Goal: Task Accomplishment & Management: Use online tool/utility

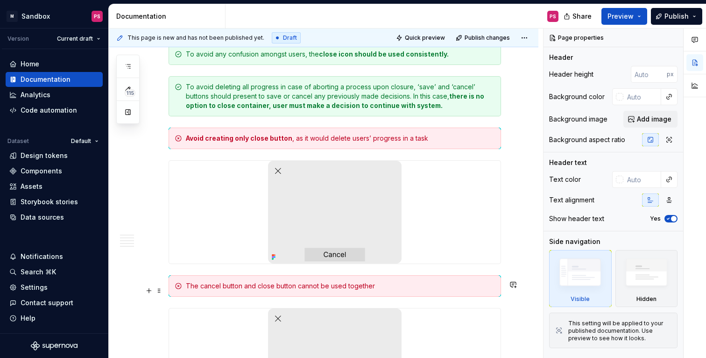
scroll to position [1342, 0]
click at [99, 24] on button "Collapse sidebar" at bounding box center [101, 28] width 13 height 13
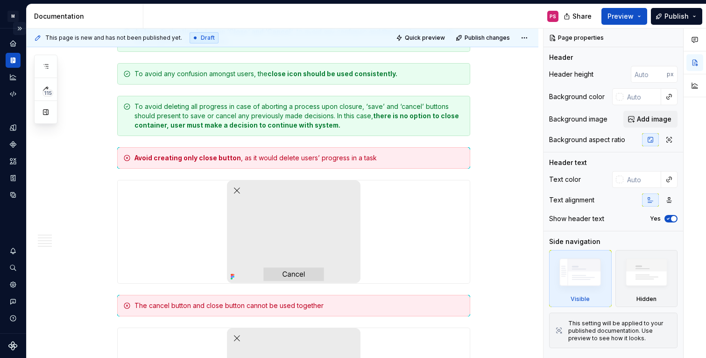
scroll to position [1358, 0]
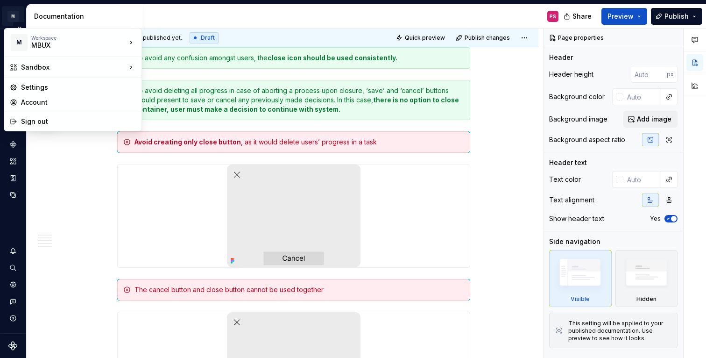
click at [11, 20] on html "× M Sandbox PS Dataset Default Documentation PS Share Preview Publish 115 Pages…" at bounding box center [353, 179] width 706 height 358
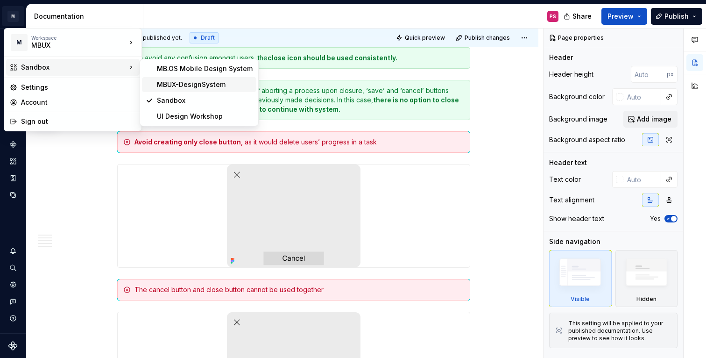
click at [174, 81] on div "MBUX-DesignSystem" at bounding box center [205, 84] width 96 height 9
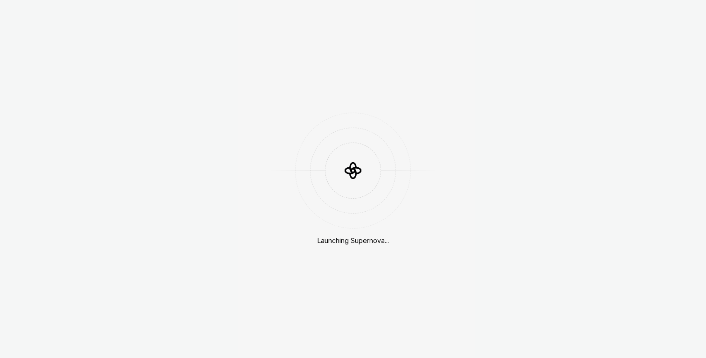
click at [174, 81] on div "Launching Supernova..." at bounding box center [353, 179] width 706 height 358
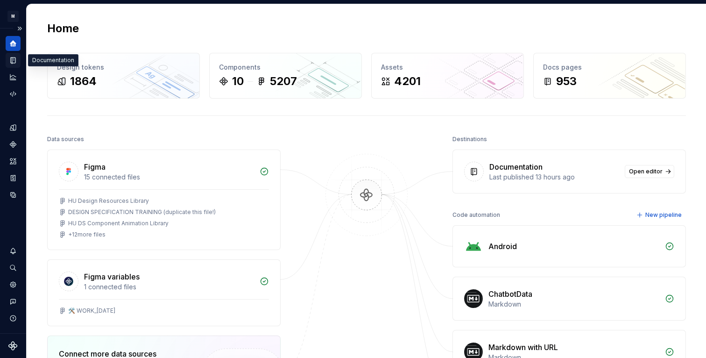
click at [10, 58] on icon "Documentation" at bounding box center [13, 60] width 8 height 8
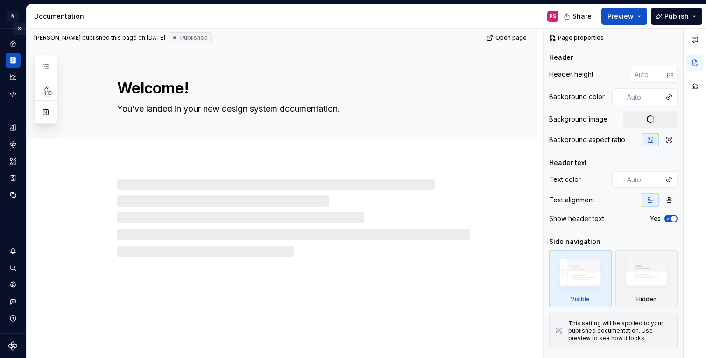
click at [20, 26] on button "Expand sidebar" at bounding box center [19, 28] width 13 height 13
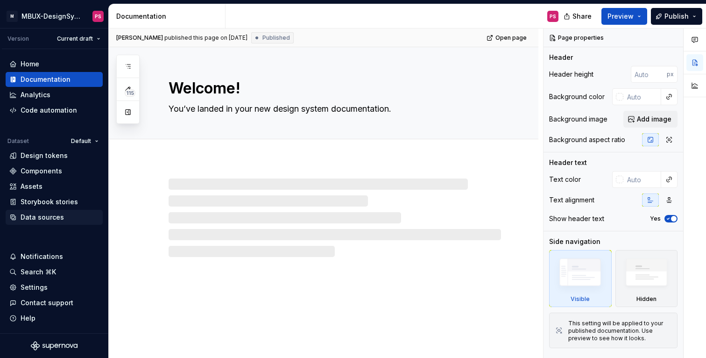
type textarea "*"
type textarea "MBUX Design System"
type textarea "Together we build the most desirable in-car experience"
type input "250"
type input "#ffffffff"
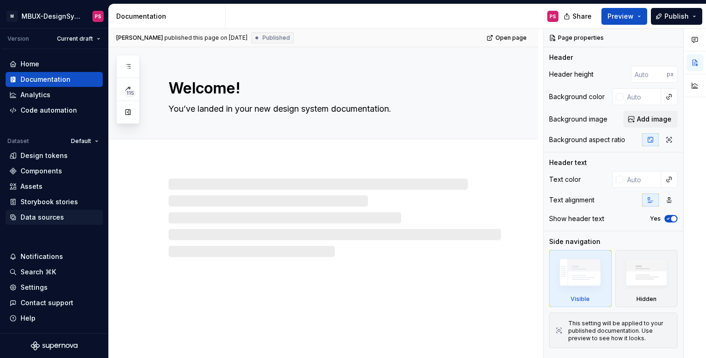
type input "#FFFFFF"
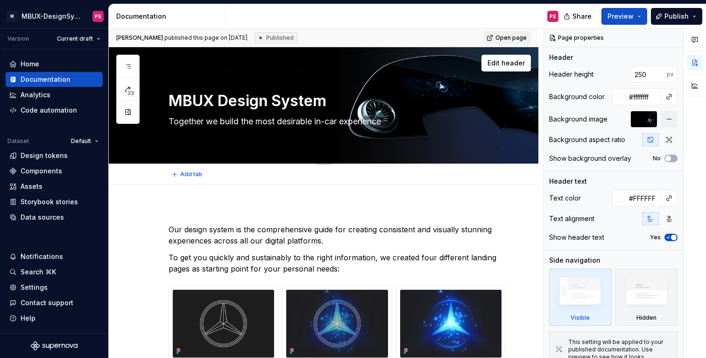
click at [436, 58] on div "Edit header" at bounding box center [320, 63] width 422 height 17
click at [68, 38] on html "× M MBUX-DesignSystem PS Version Current draft Home Documentation Analytics Cod…" at bounding box center [353, 179] width 706 height 358
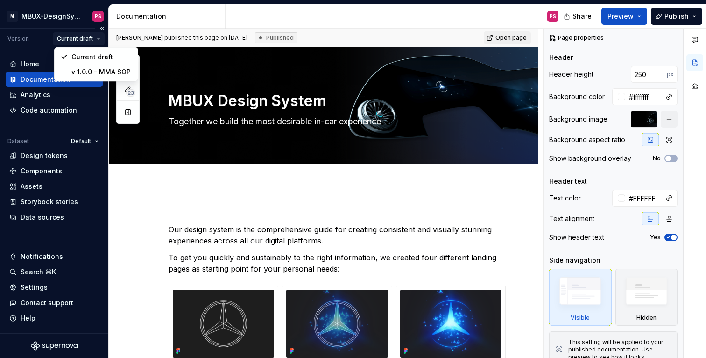
click at [75, 37] on html "× M MBUX-DesignSystem PS Version Current draft Home Documentation Analytics Cod…" at bounding box center [353, 179] width 706 height 358
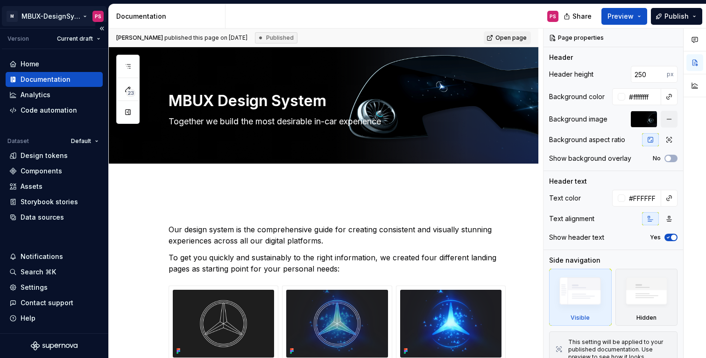
click at [75, 20] on html "× M MBUX-DesignSystem PS Version Current draft Home Documentation Analytics Cod…" at bounding box center [353, 179] width 706 height 358
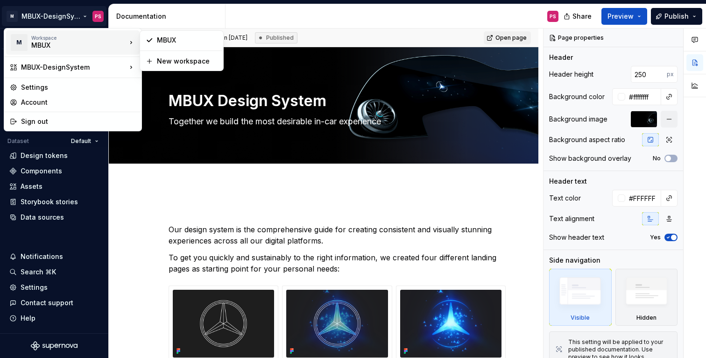
click at [92, 45] on div "MBUX" at bounding box center [70, 45] width 79 height 9
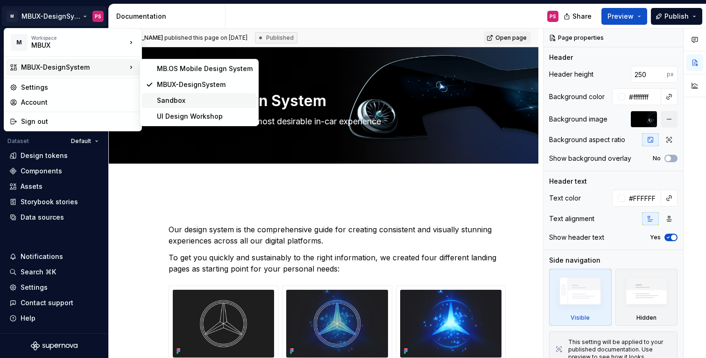
click at [166, 99] on div "Sandbox" at bounding box center [205, 100] width 96 height 9
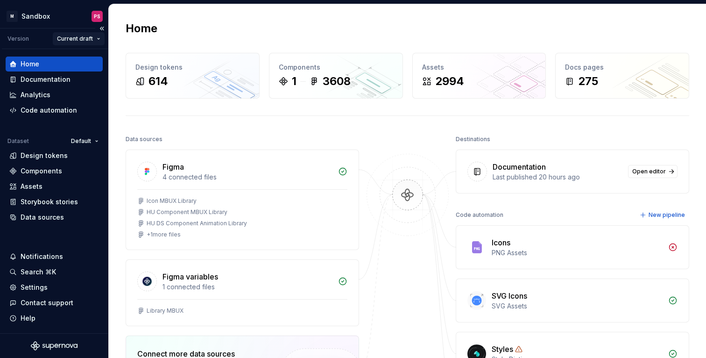
click at [80, 37] on html "× M Sandbox PS Version Current draft Home Documentation Analytics Code automati…" at bounding box center [353, 179] width 706 height 358
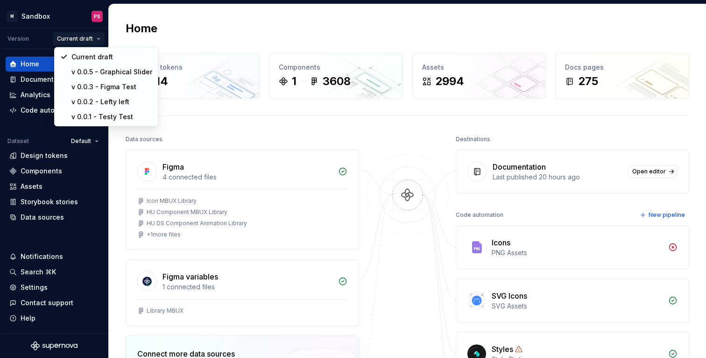
click at [234, 119] on html "× M Sandbox PS Version Current draft Home Documentation Analytics Code automati…" at bounding box center [353, 179] width 706 height 358
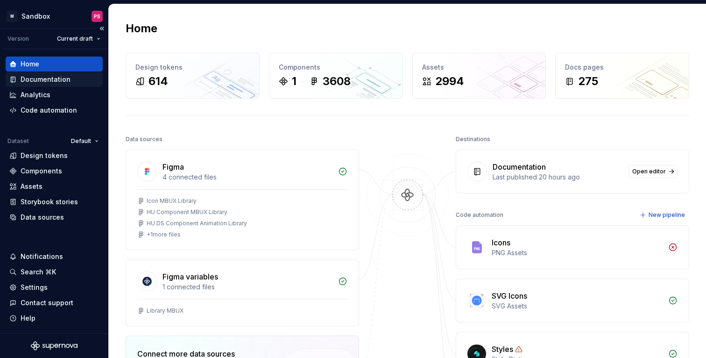
click at [57, 77] on div "Documentation" at bounding box center [46, 79] width 50 height 9
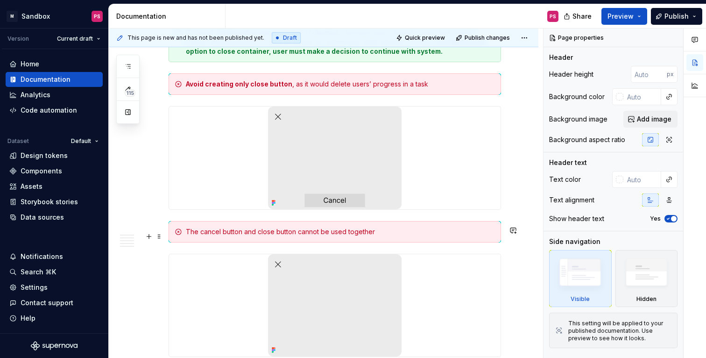
scroll to position [1378, 0]
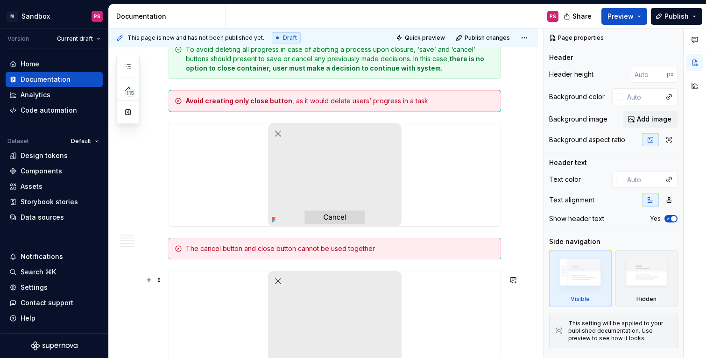
type textarea "*"
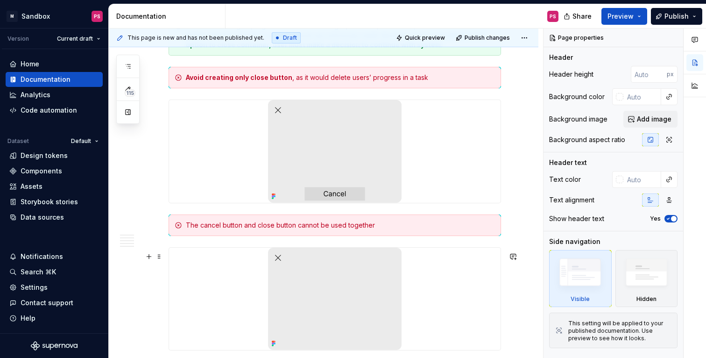
scroll to position [1400, 0]
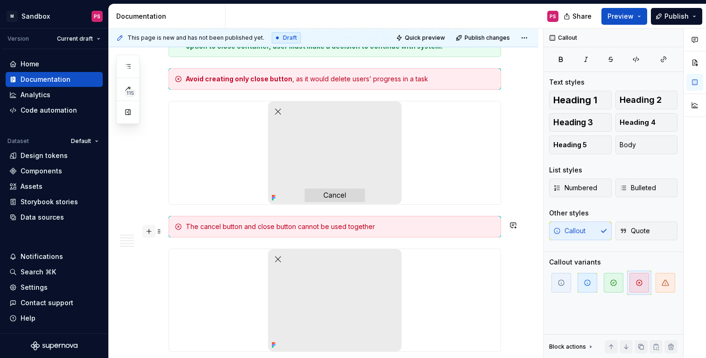
click at [152, 232] on button "button" at bounding box center [148, 230] width 13 height 13
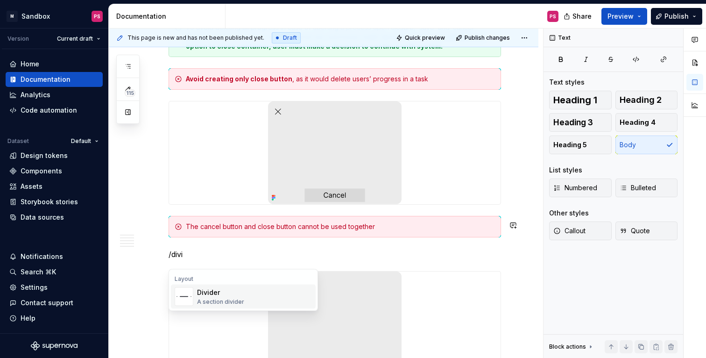
click at [242, 302] on div "Divider A section divider" at bounding box center [254, 296] width 115 height 19
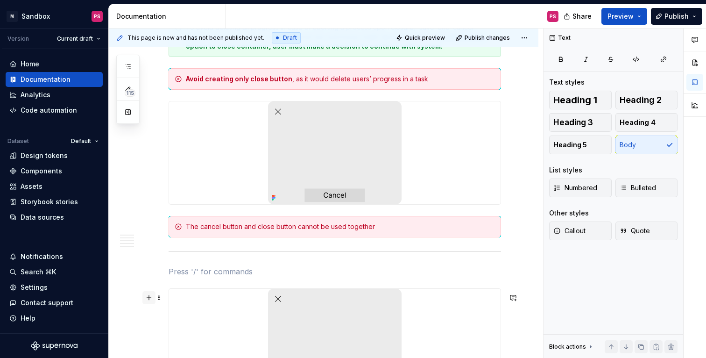
click at [143, 298] on button "button" at bounding box center [148, 297] width 13 height 13
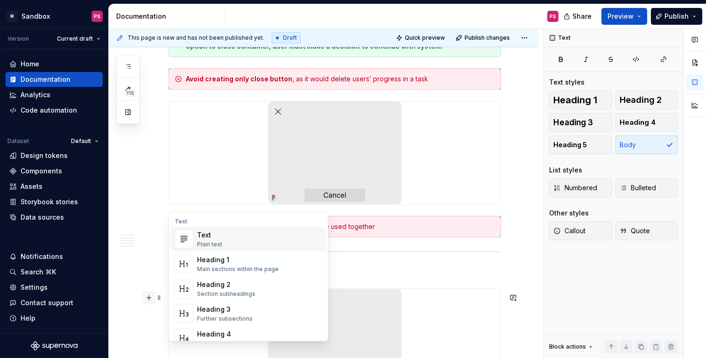
scroll to position [1462, 0]
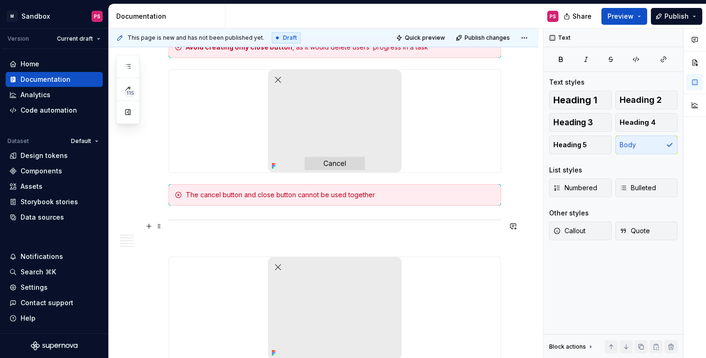
scroll to position [1417, 0]
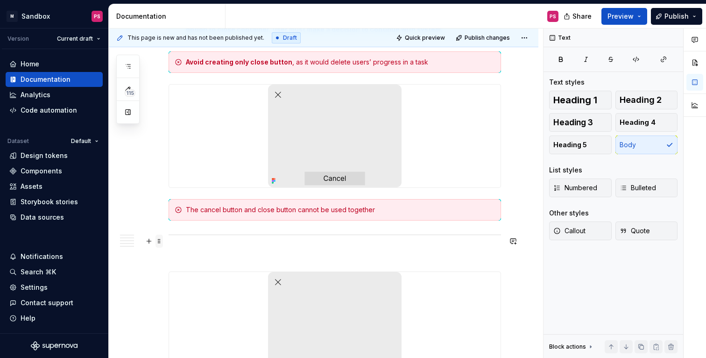
click at [160, 239] on span at bounding box center [158, 240] width 7 height 13
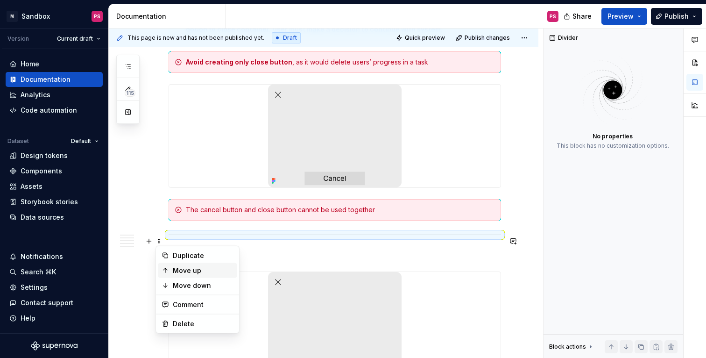
click at [178, 271] on div "Move up" at bounding box center [203, 270] width 61 height 9
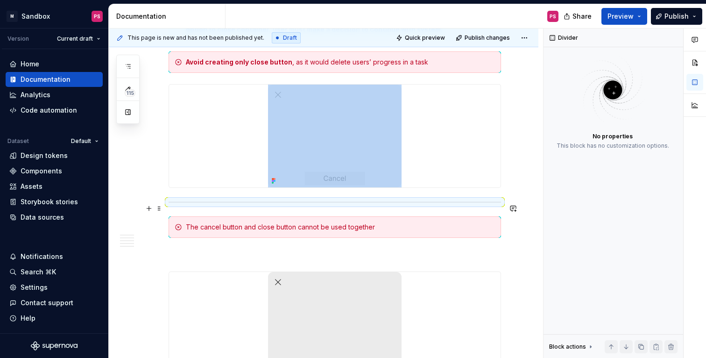
click at [519, 203] on button "button" at bounding box center [512, 208] width 13 height 13
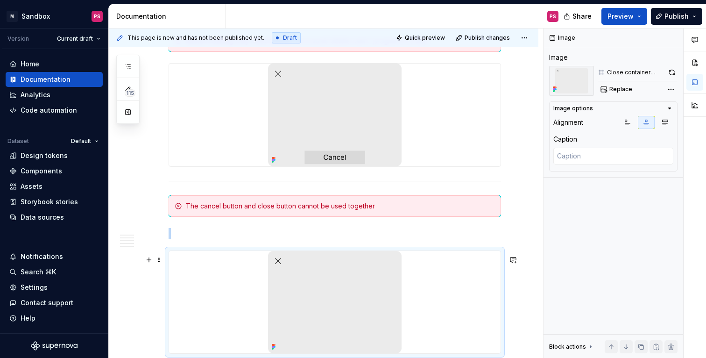
scroll to position [1408, 0]
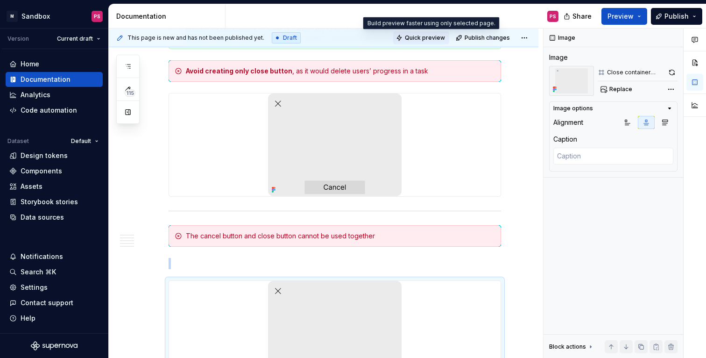
click at [440, 37] on span "Quick preview" at bounding box center [425, 37] width 40 height 7
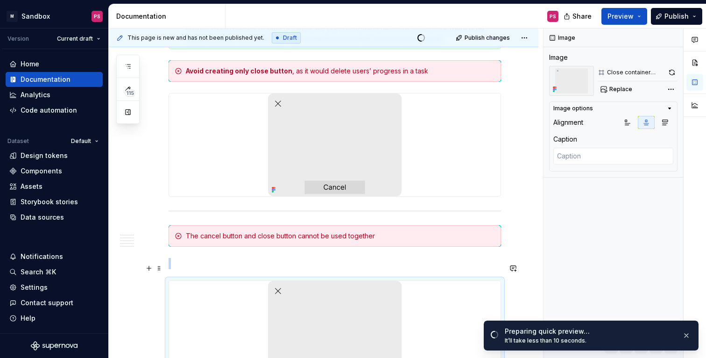
click at [291, 268] on p at bounding box center [334, 263] width 332 height 11
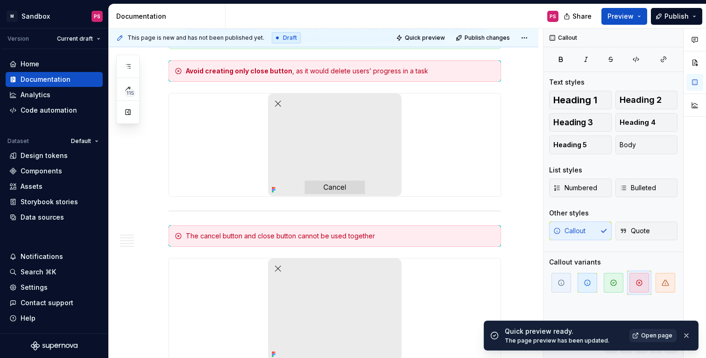
click at [661, 332] on span "Open page" at bounding box center [656, 334] width 31 height 7
type textarea "*"
